Goal: Information Seeking & Learning: Learn about a topic

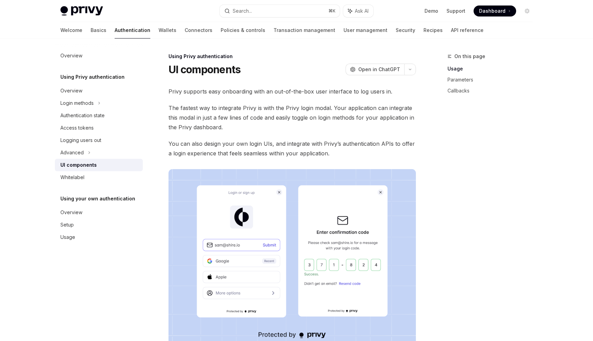
scroll to position [414, 0]
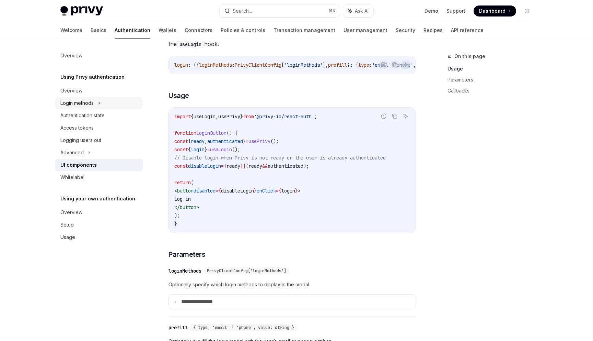
click at [91, 104] on div "Login methods" at bounding box center [76, 103] width 33 height 8
type textarea "*"
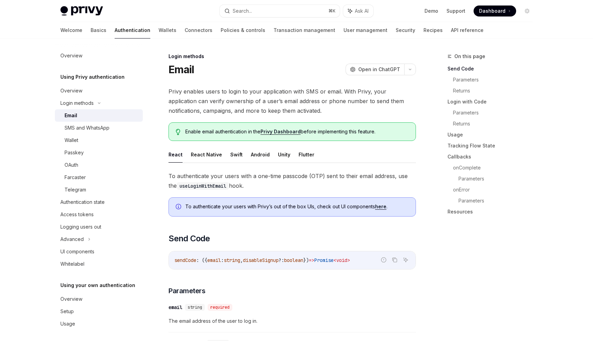
click at [95, 116] on div "Email" at bounding box center [102, 115] width 74 height 8
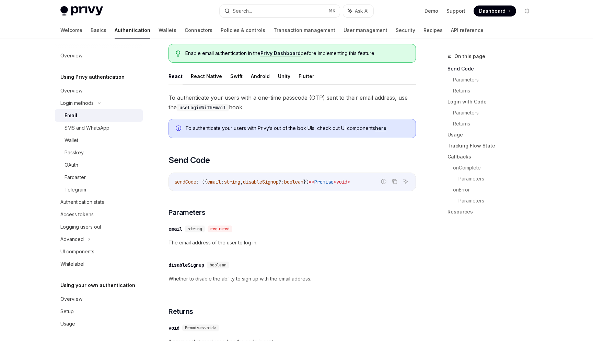
scroll to position [81, 0]
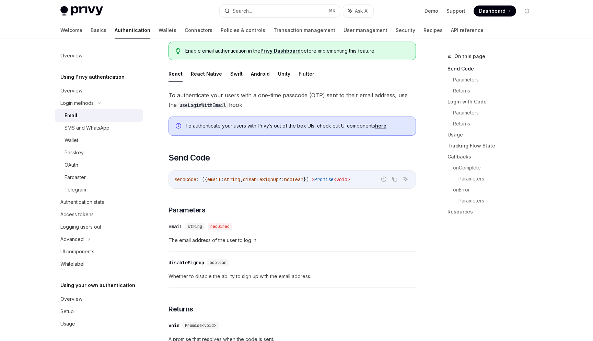
click at [382, 125] on link "here" at bounding box center [380, 126] width 11 height 6
type textarea "*"
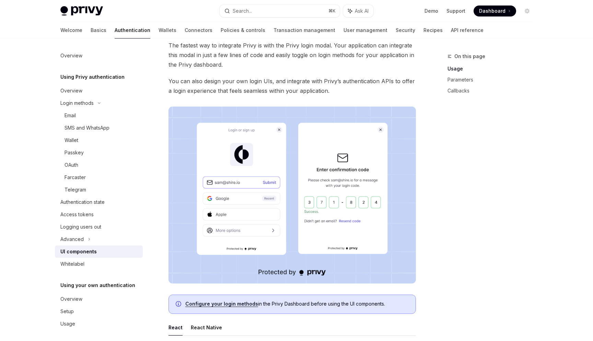
scroll to position [75, 0]
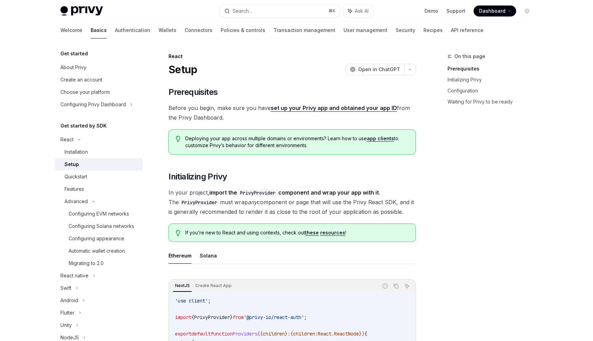
scroll to position [49, 0]
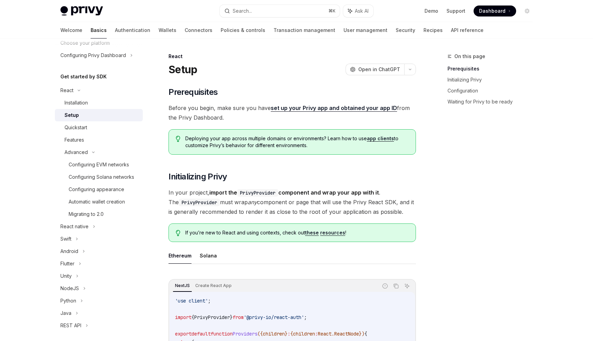
drag, startPoint x: 261, startPoint y: 120, endPoint x: 305, endPoint y: 112, distance: 44.7
click at [261, 120] on span "Before you begin, make sure you have set up your Privy app and obtained your ap…" at bounding box center [293, 112] width 248 height 19
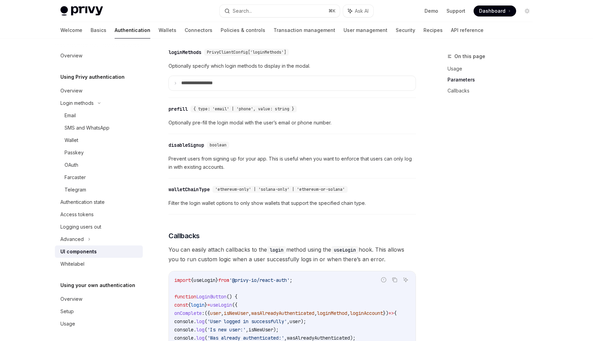
scroll to position [631, 0]
click at [214, 88] on p "**********" at bounding box center [205, 84] width 48 height 6
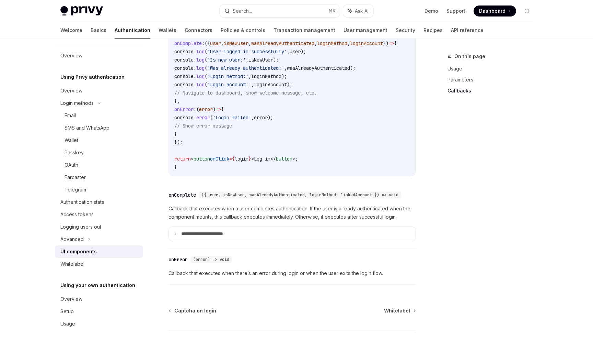
scroll to position [1342, 0]
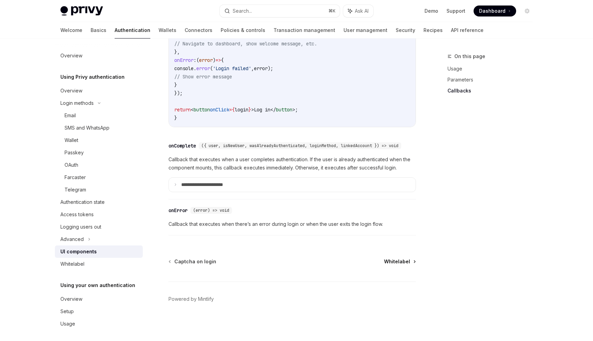
click at [392, 261] on span "Whitelabel" at bounding box center [397, 261] width 26 height 7
type textarea "*"
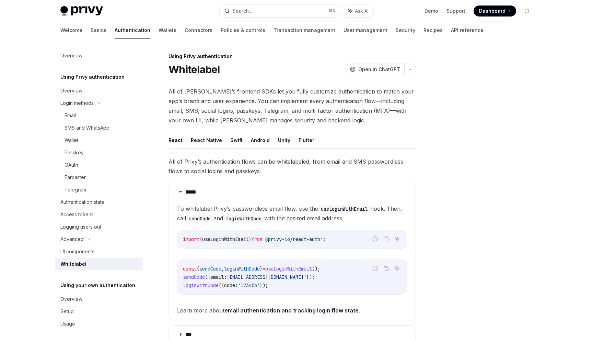
click at [496, 161] on div at bounding box center [486, 196] width 104 height 288
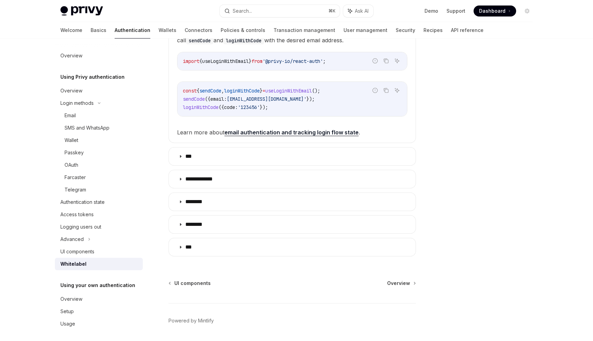
scroll to position [189, 0]
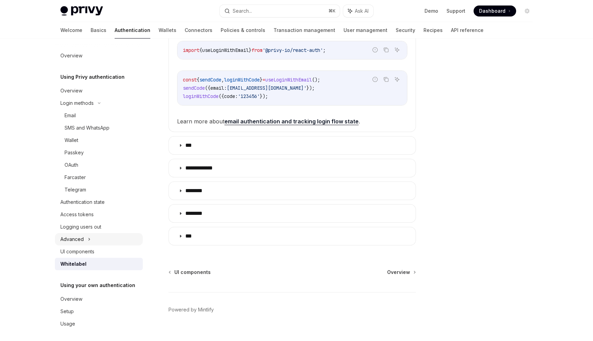
click at [91, 237] on div "Advanced" at bounding box center [99, 239] width 88 height 12
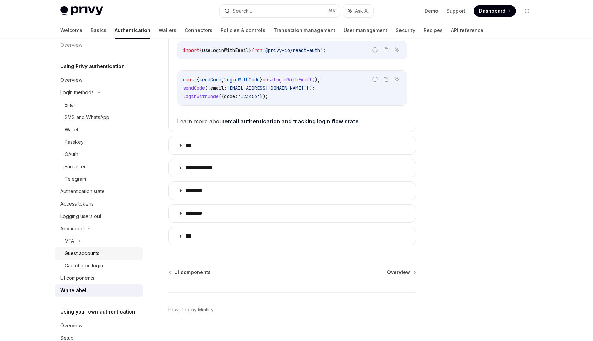
scroll to position [188, 0]
click at [107, 239] on div "MFA" at bounding box center [99, 241] width 88 height 12
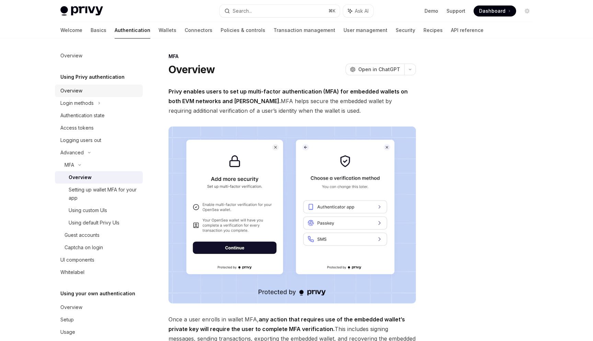
click at [83, 87] on div "Overview" at bounding box center [99, 91] width 78 height 8
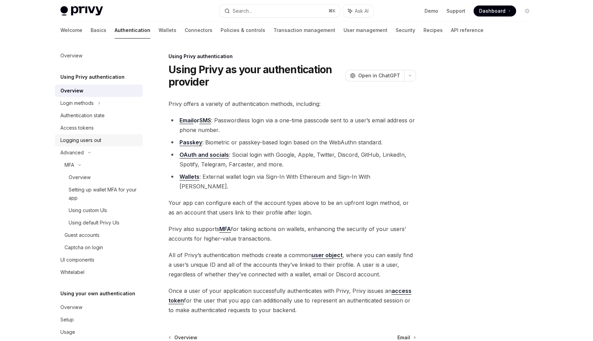
scroll to position [11, 0]
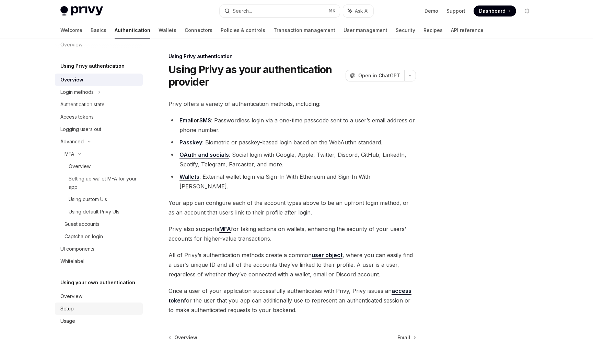
click at [94, 305] on div "Setup" at bounding box center [99, 308] width 78 height 8
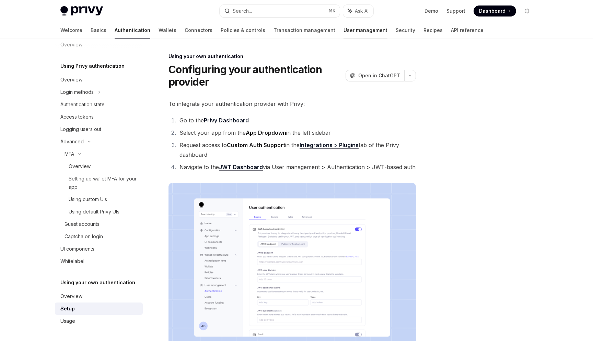
click at [344, 30] on link "User management" at bounding box center [366, 30] width 44 height 16
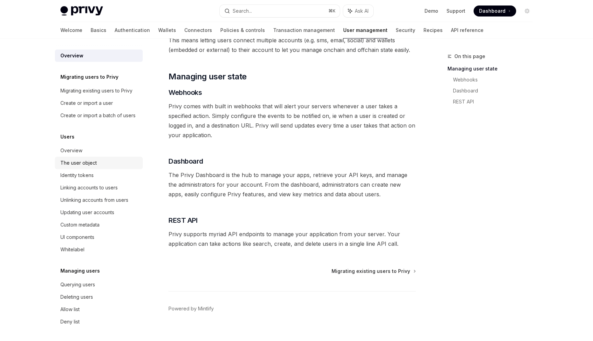
click at [103, 161] on div "The user object" at bounding box center [99, 163] width 78 height 8
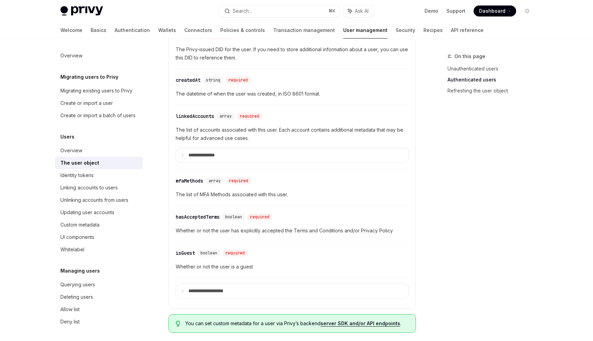
scroll to position [243, 0]
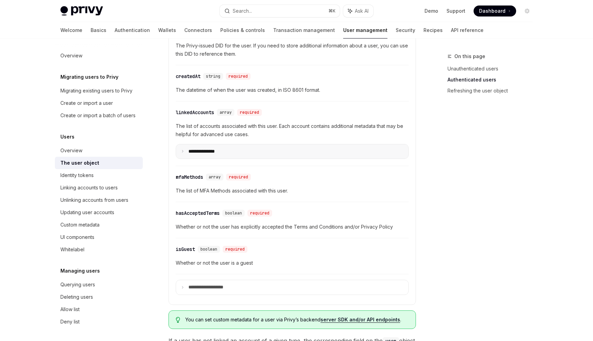
click at [226, 155] on summary "**********" at bounding box center [292, 151] width 232 height 14
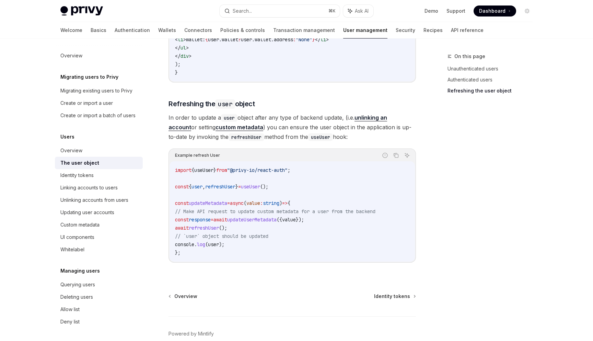
scroll to position [1272, 0]
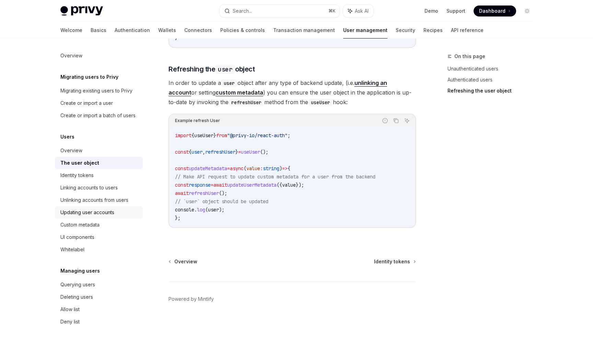
click at [103, 216] on link "Updating user accounts" at bounding box center [99, 212] width 88 height 12
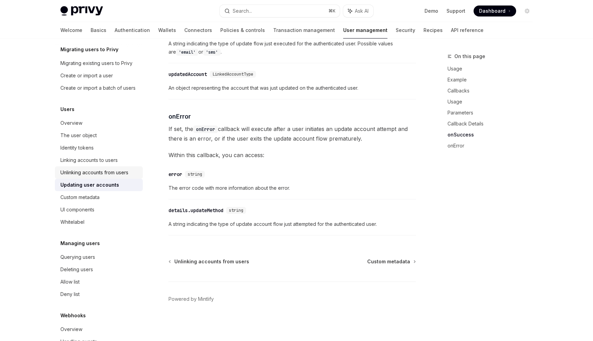
scroll to position [48, 0]
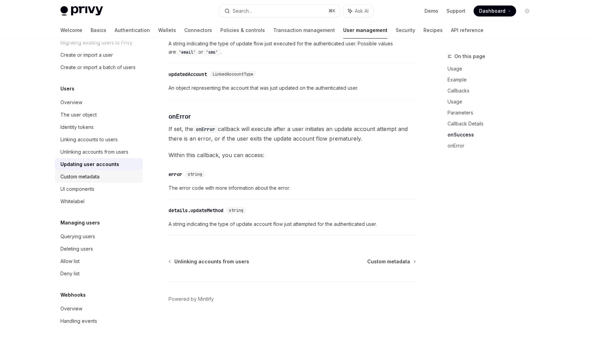
click at [123, 174] on div "Custom metadata" at bounding box center [99, 176] width 78 height 8
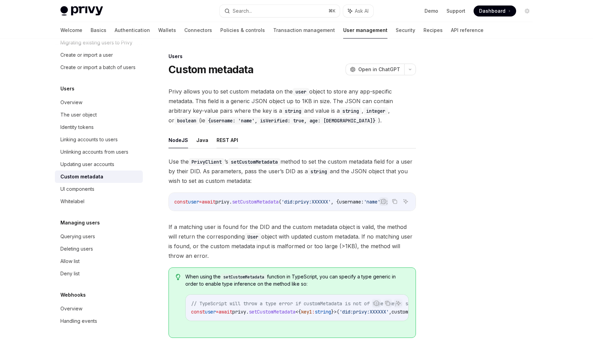
click at [228, 141] on button "REST API" at bounding box center [228, 140] width 22 height 16
type textarea "*"
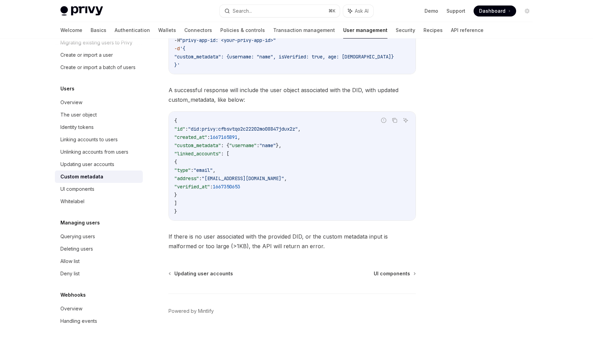
scroll to position [236, 0]
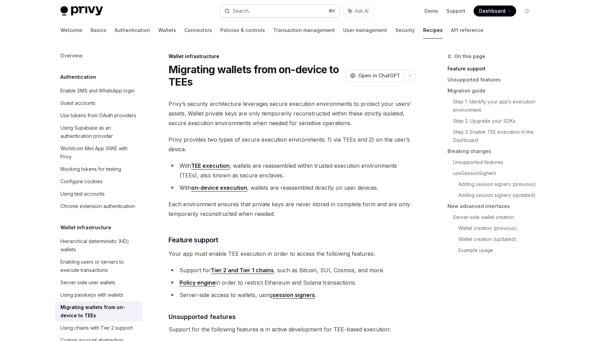
click at [266, 9] on button "Search... ⌘ K" at bounding box center [280, 11] width 120 height 12
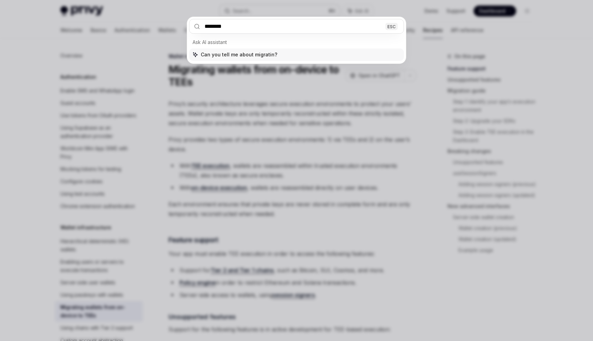
type input "*********"
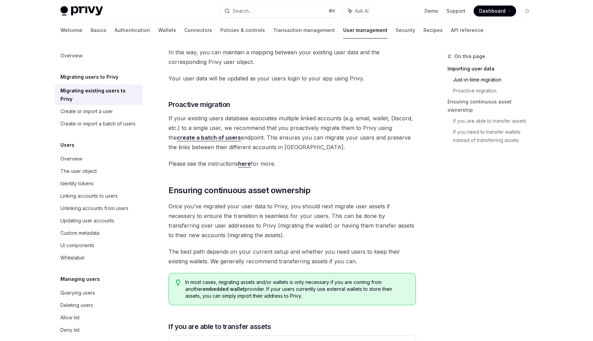
scroll to position [571, 0]
click at [309, 138] on span "If your existing users database associates multiple linked accounts (e.g. email…" at bounding box center [293, 132] width 248 height 38
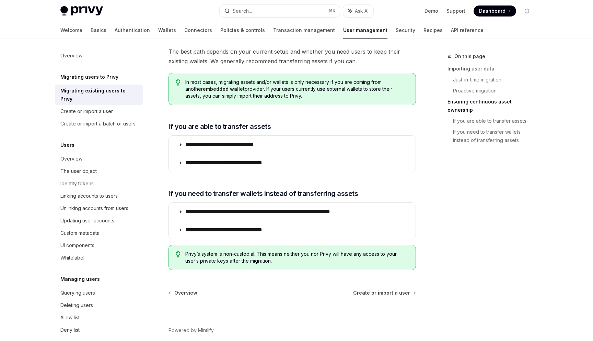
scroll to position [772, 0]
